Goal: Task Accomplishment & Management: Use online tool/utility

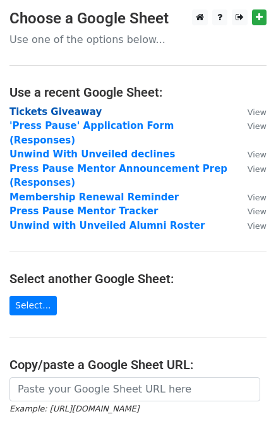
click at [33, 109] on strong "Tickets Giveaway" at bounding box center [55, 111] width 92 height 11
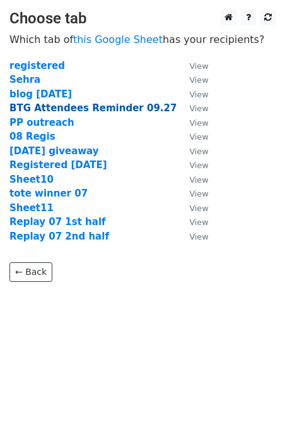
click at [59, 107] on strong "BTG Attendees Reminder 09.27" at bounding box center [92, 107] width 167 height 11
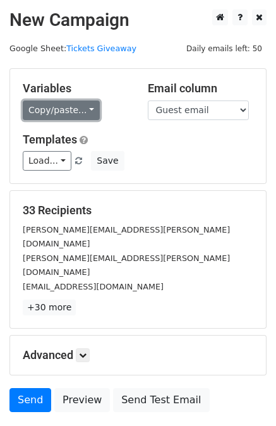
click at [70, 111] on link "Copy/paste..." at bounding box center [61, 110] width 77 height 20
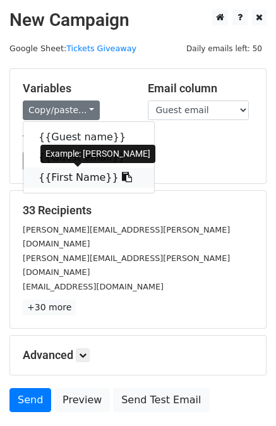
click at [63, 178] on link "{{First Name}}" at bounding box center [88, 177] width 131 height 20
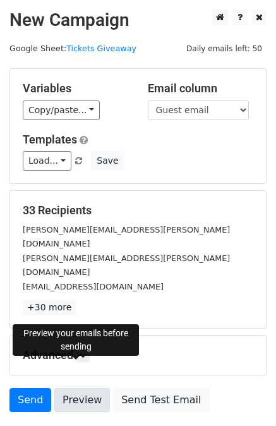
click at [81, 388] on link "Preview" at bounding box center [82, 400] width 56 height 24
click at [83, 320] on div "Preview your emails before sending" at bounding box center [76, 340] width 126 height 40
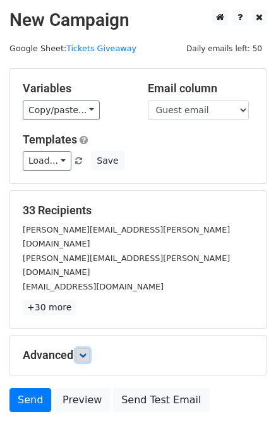
click at [87, 351] on icon at bounding box center [83, 355] width 8 height 8
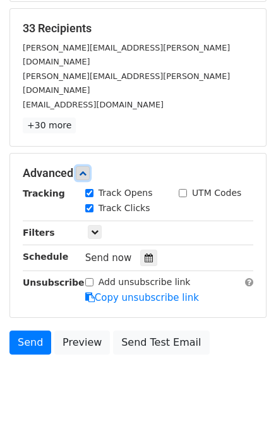
scroll to position [186, 0]
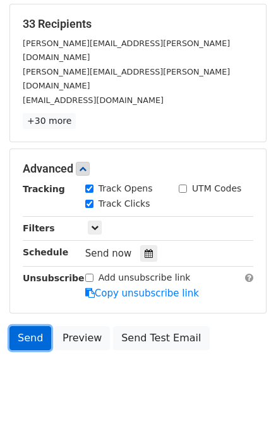
click at [32, 326] on link "Send" at bounding box center [30, 338] width 42 height 24
